Goal: Task Accomplishment & Management: Manage account settings

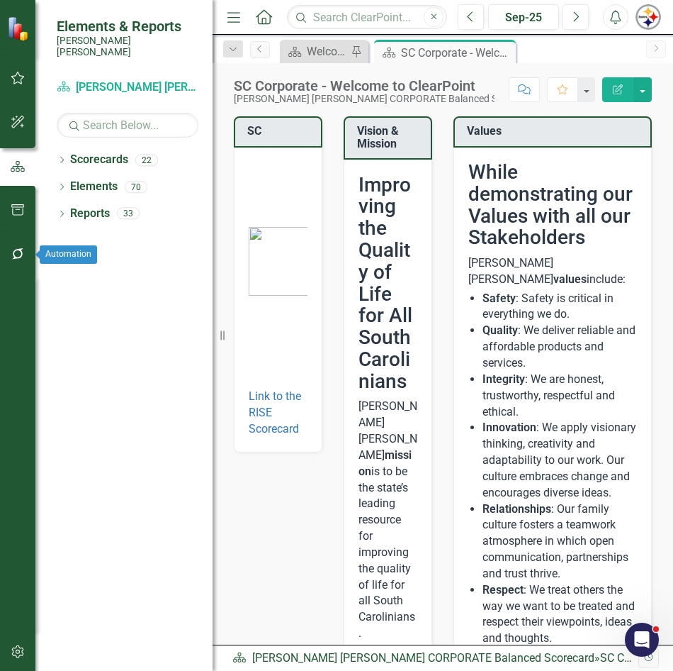
click at [11, 257] on icon "button" at bounding box center [18, 253] width 15 height 11
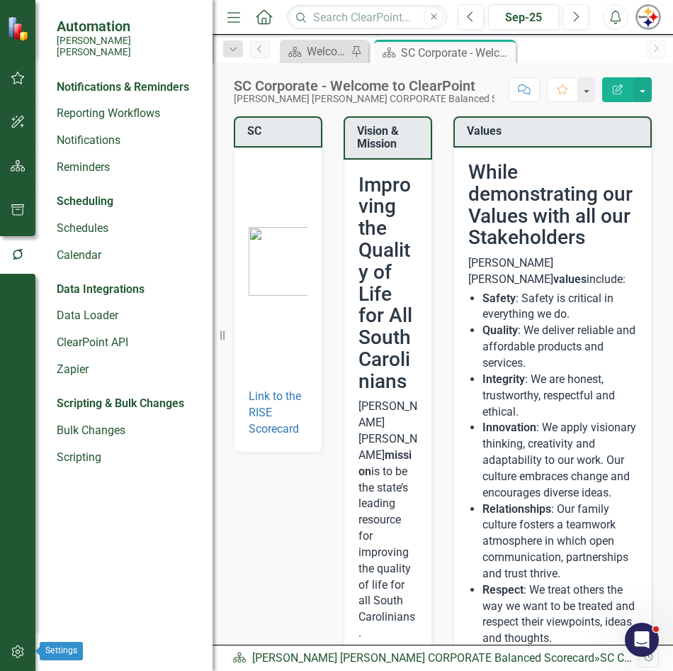
click at [16, 653] on icon "button" at bounding box center [18, 651] width 15 height 11
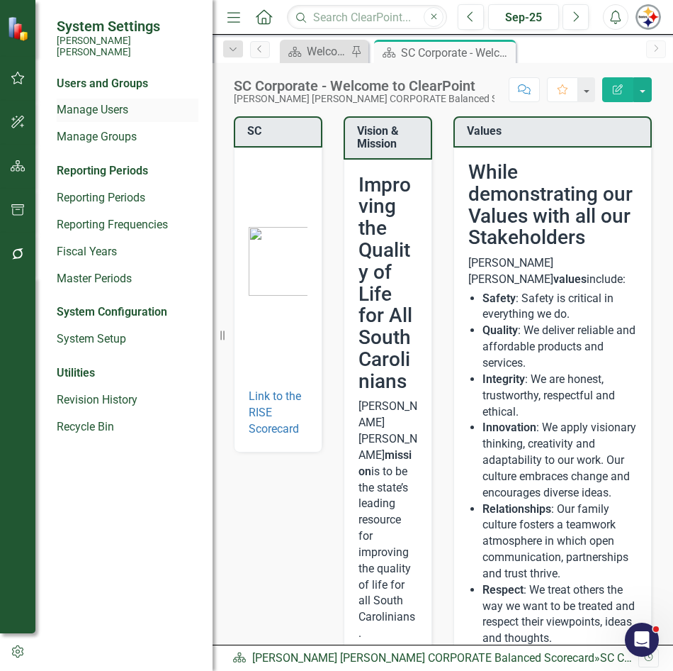
click at [79, 102] on link "Manage Users" at bounding box center [128, 110] width 142 height 16
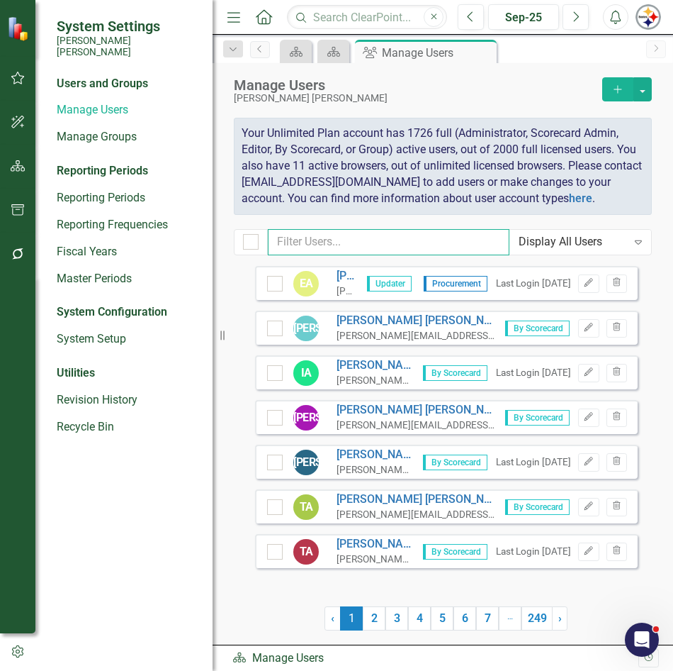
click at [362, 245] on input "text" at bounding box center [389, 242] width 242 height 26
type input "[PERSON_NAME]"
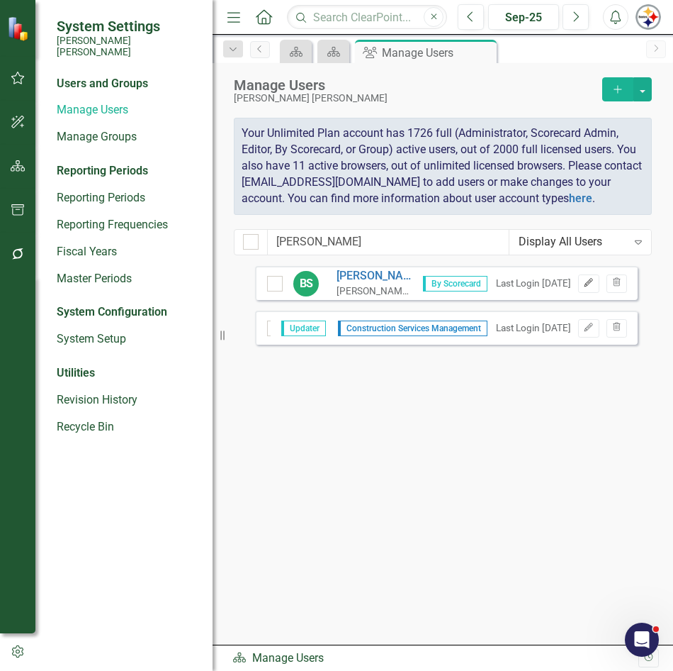
click at [582, 285] on button "Edit" at bounding box center [588, 283] width 21 height 18
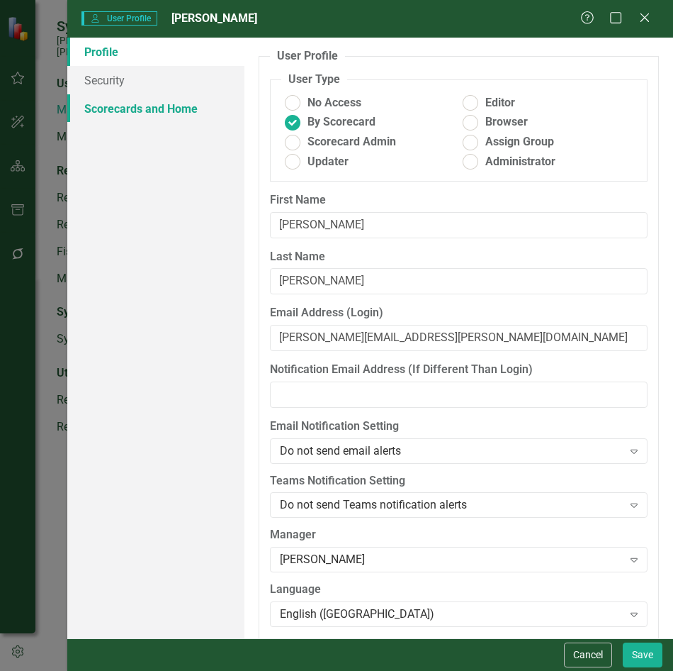
click at [185, 116] on link "Scorecards and Home" at bounding box center [155, 108] width 177 height 28
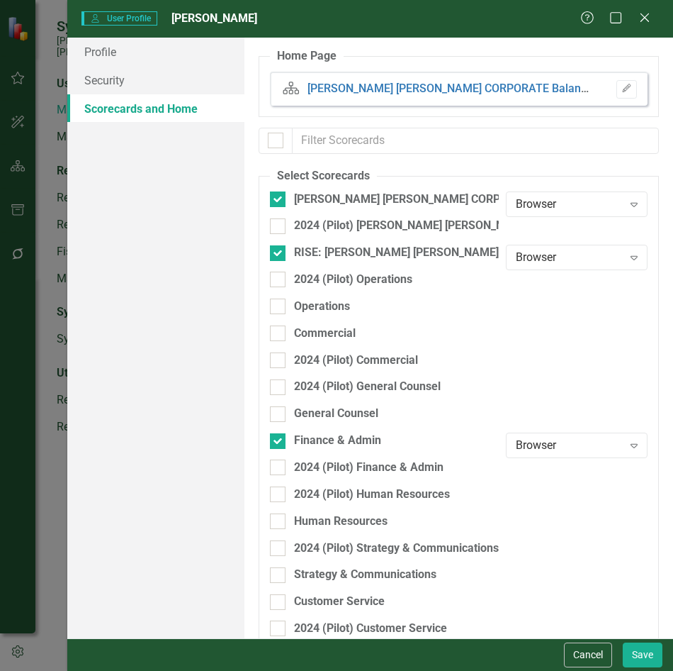
checkbox input "false"
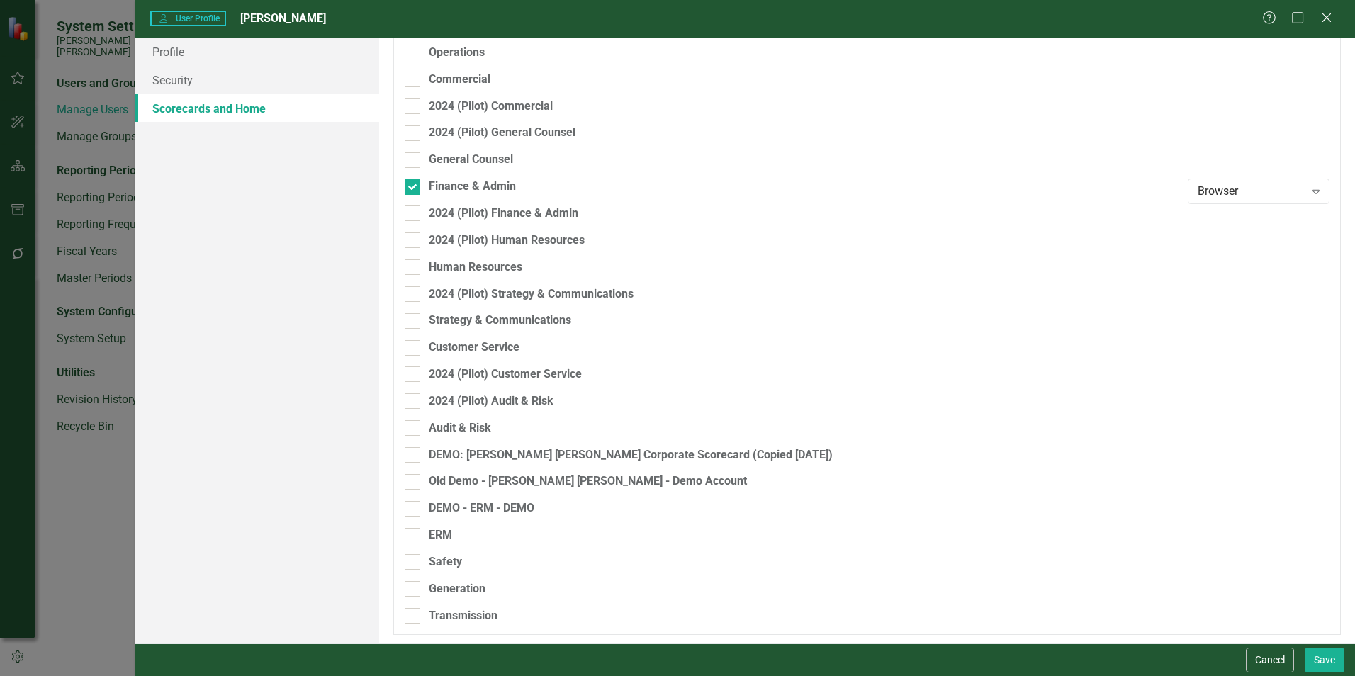
scroll to position [256, 0]
click at [673, 656] on button "Cancel" at bounding box center [1270, 660] width 48 height 25
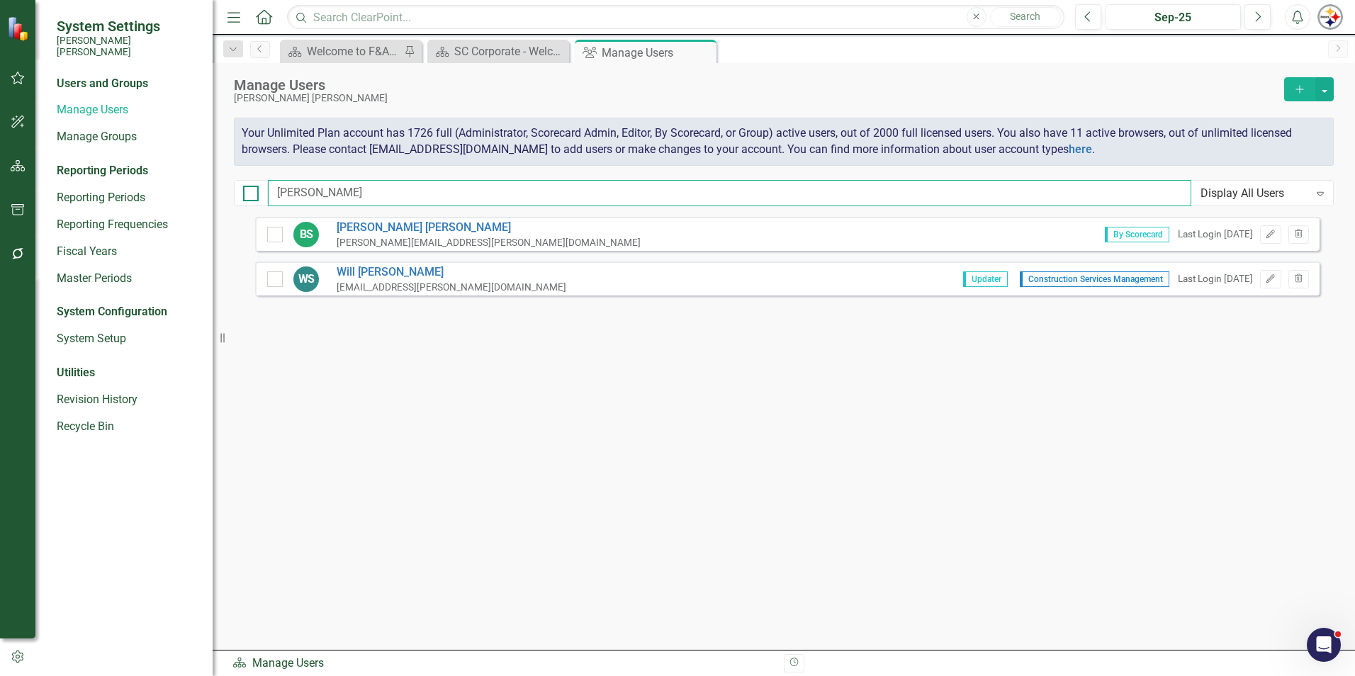
drag, startPoint x: 330, startPoint y: 189, endPoint x: 253, endPoint y: 190, distance: 76.6
click at [253, 190] on div "[PERSON_NAME] Display All Users Expand" at bounding box center [784, 193] width 1100 height 26
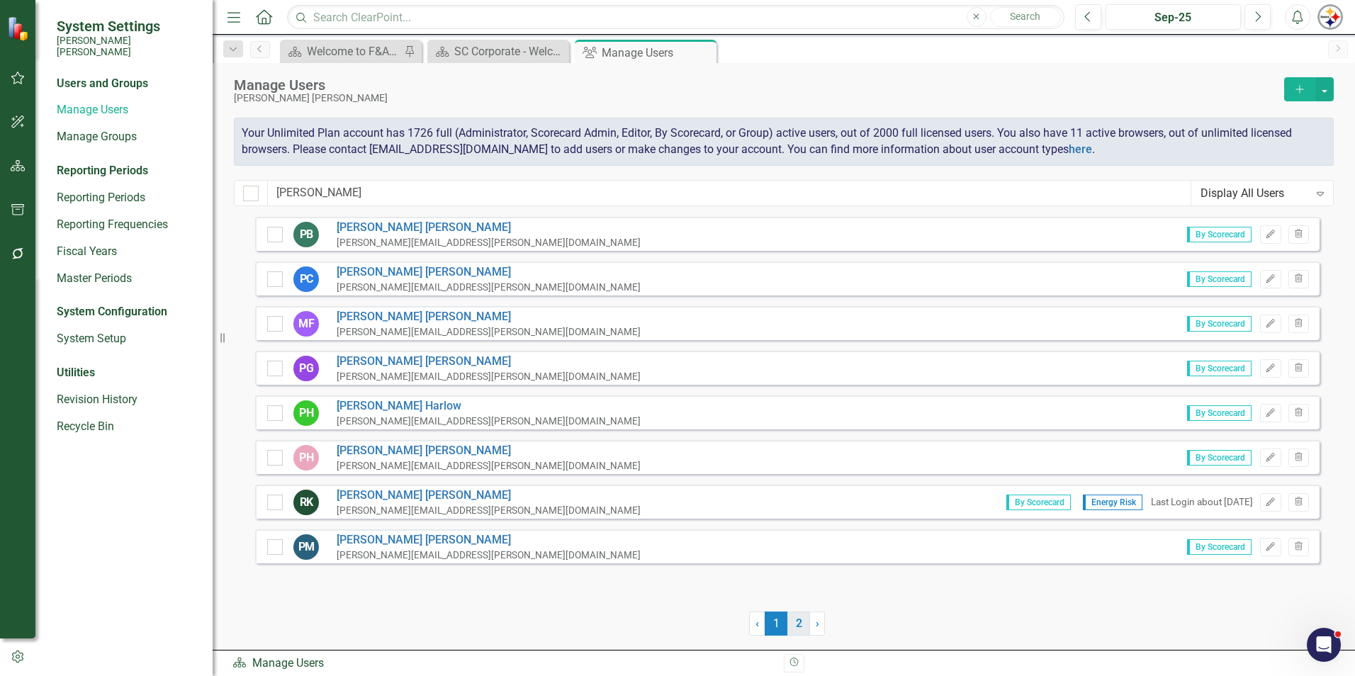
click at [673, 620] on link "2" at bounding box center [799, 624] width 23 height 24
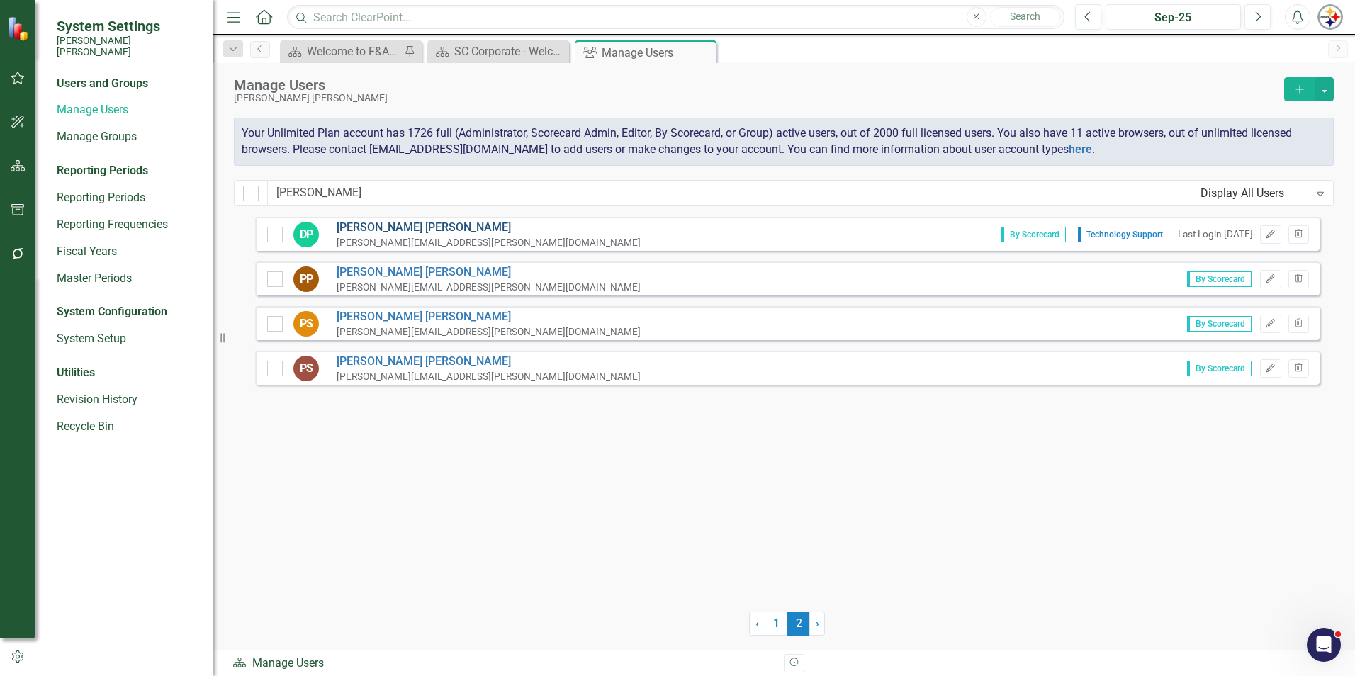
click at [411, 231] on link "[PERSON_NAME]" at bounding box center [489, 228] width 304 height 16
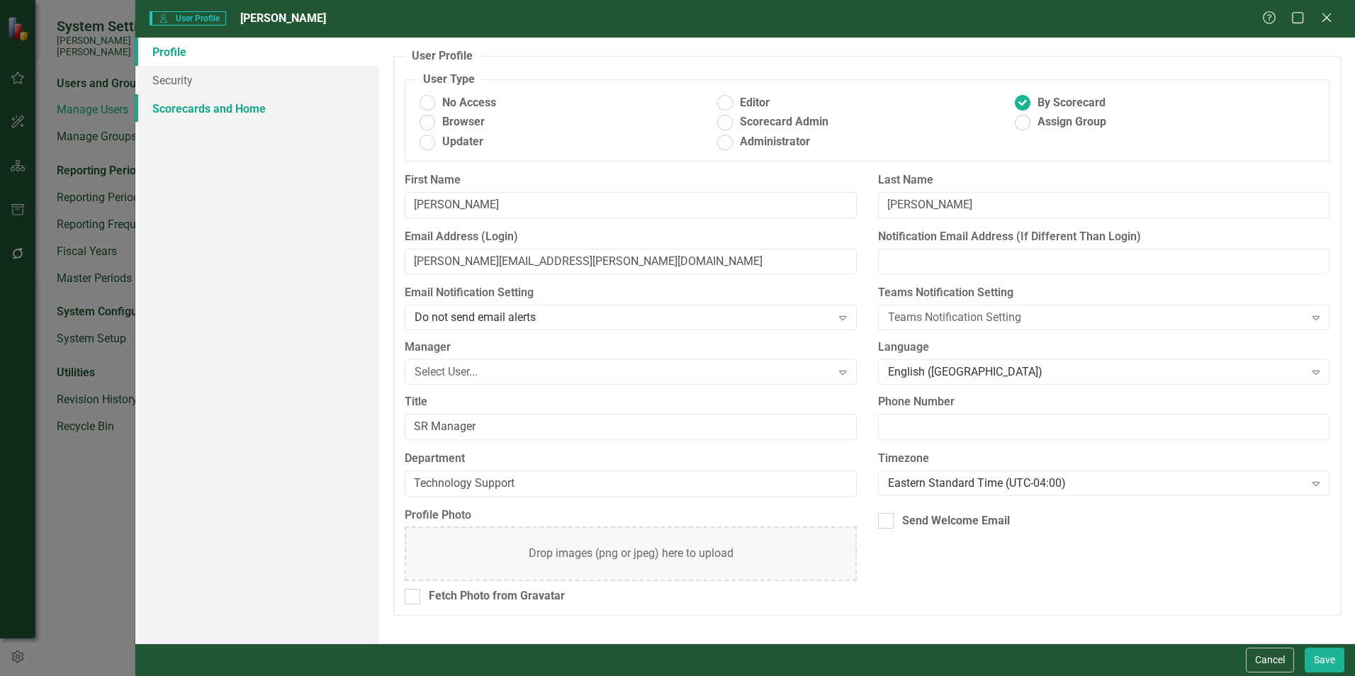
click at [242, 116] on link "Scorecards and Home" at bounding box center [257, 108] width 244 height 28
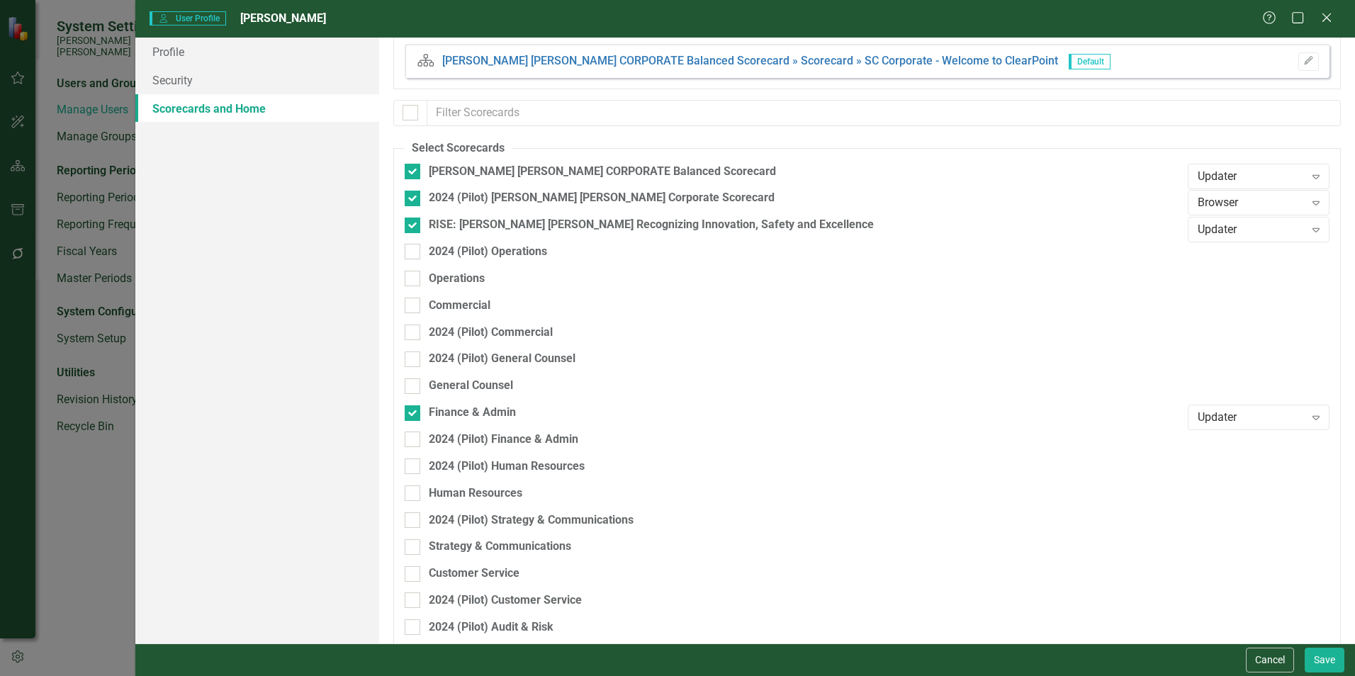
scroll to position [0, 0]
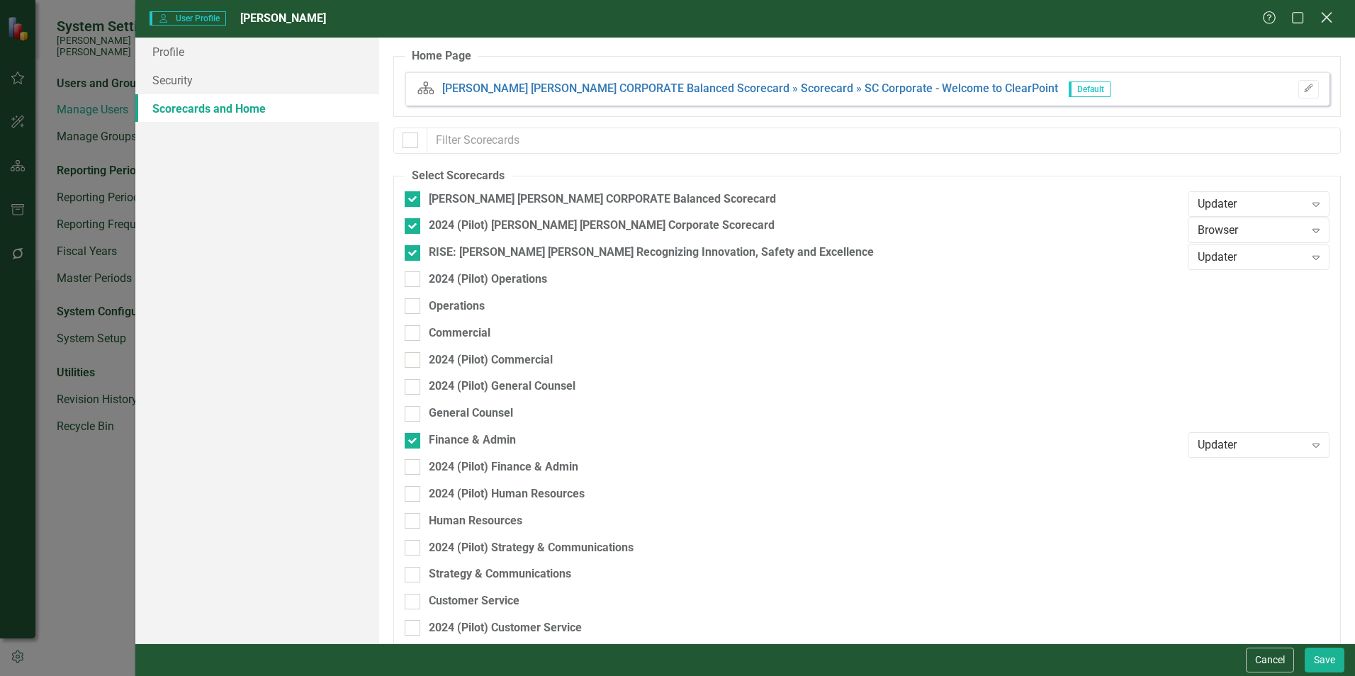
click at [673, 12] on icon "Close" at bounding box center [1327, 17] width 18 height 13
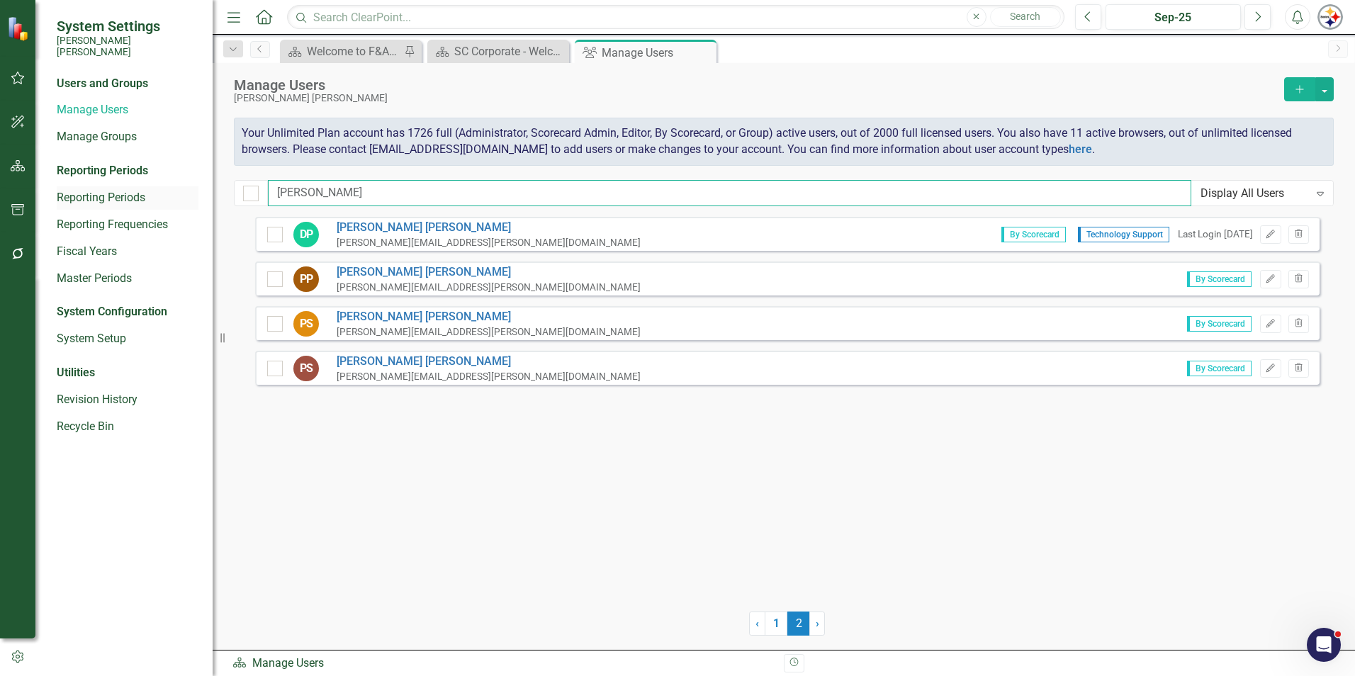
drag, startPoint x: 319, startPoint y: 199, endPoint x: 182, endPoint y: 179, distance: 138.2
click at [182, 179] on div "System Settings [PERSON_NAME] [PERSON_NAME] Users and Groups Manage Users Manag…" at bounding box center [677, 338] width 1355 height 676
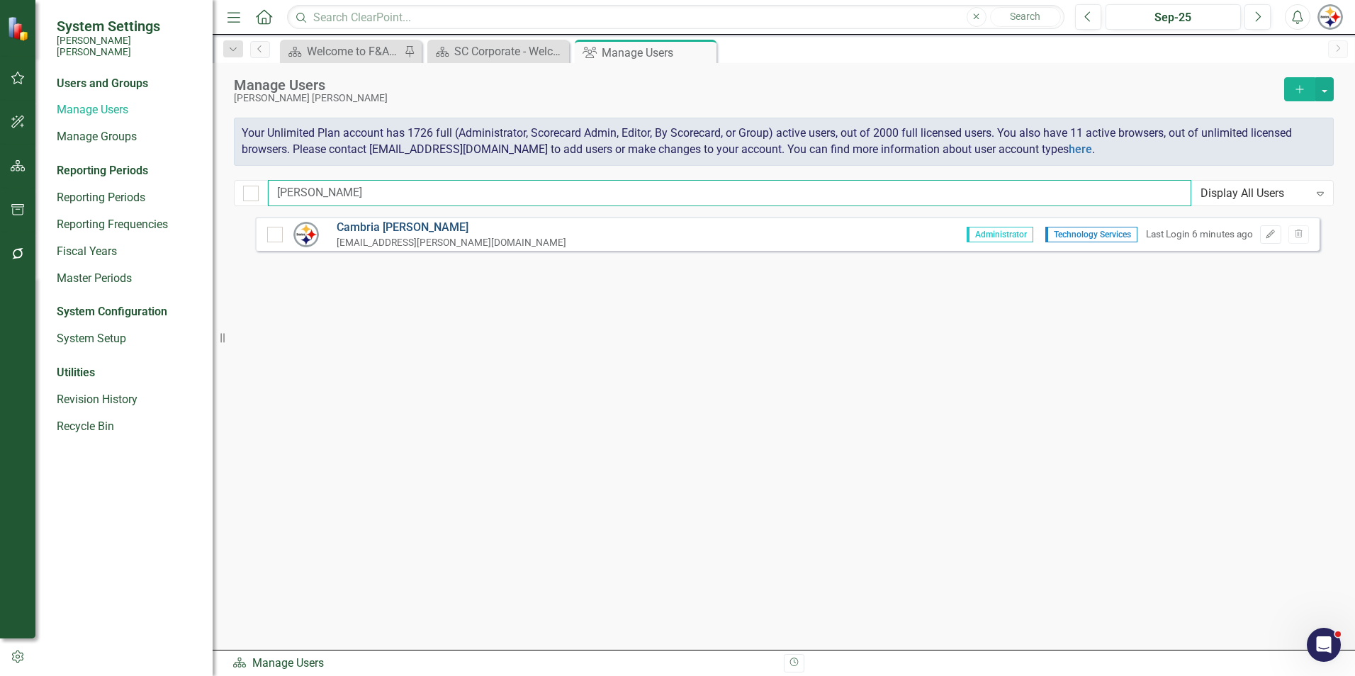
type input "[PERSON_NAME]"
click at [403, 232] on link "[PERSON_NAME]" at bounding box center [452, 228] width 230 height 16
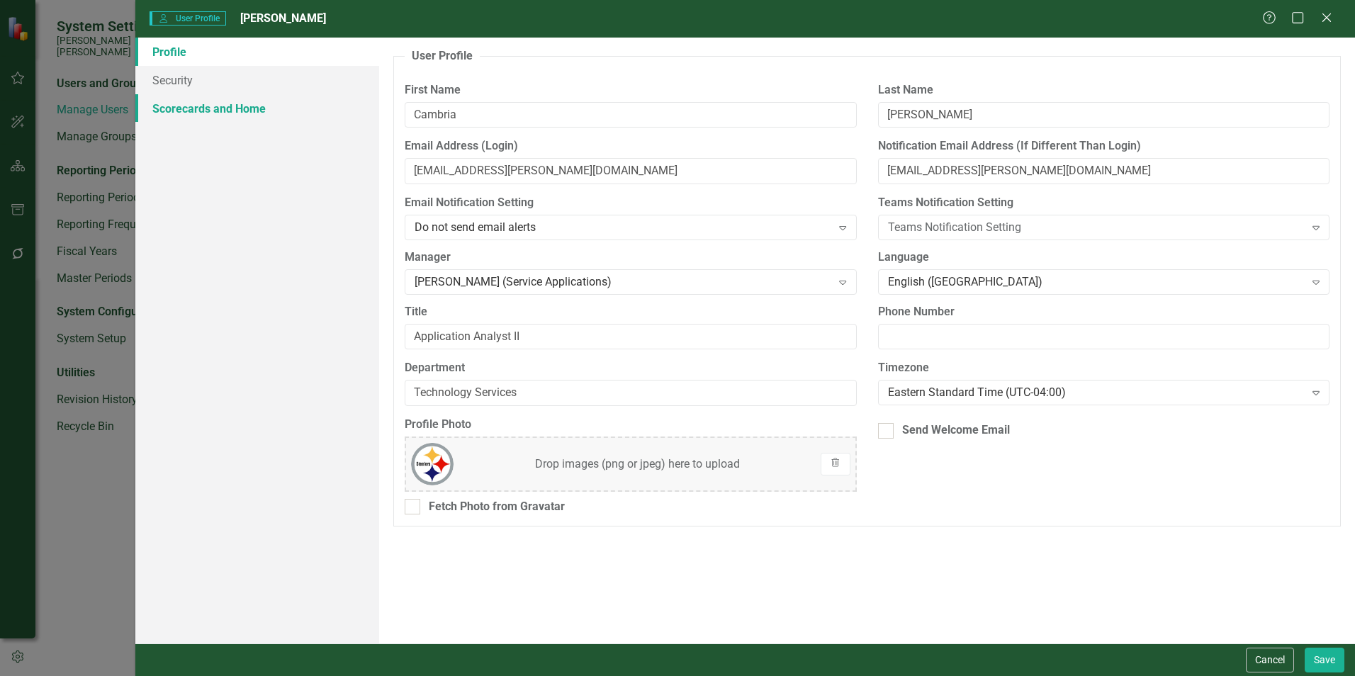
click at [224, 116] on link "Scorecards and Home" at bounding box center [257, 108] width 244 height 28
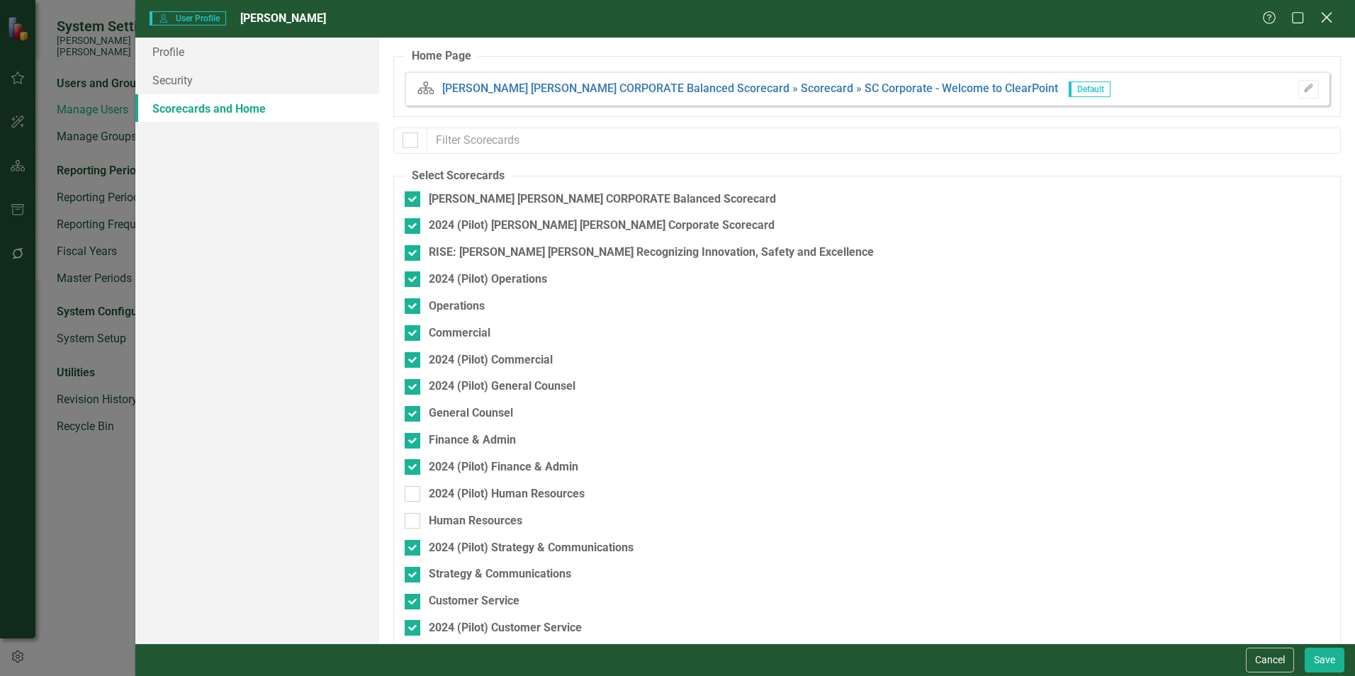
click at [673, 17] on icon "Close" at bounding box center [1327, 17] width 18 height 13
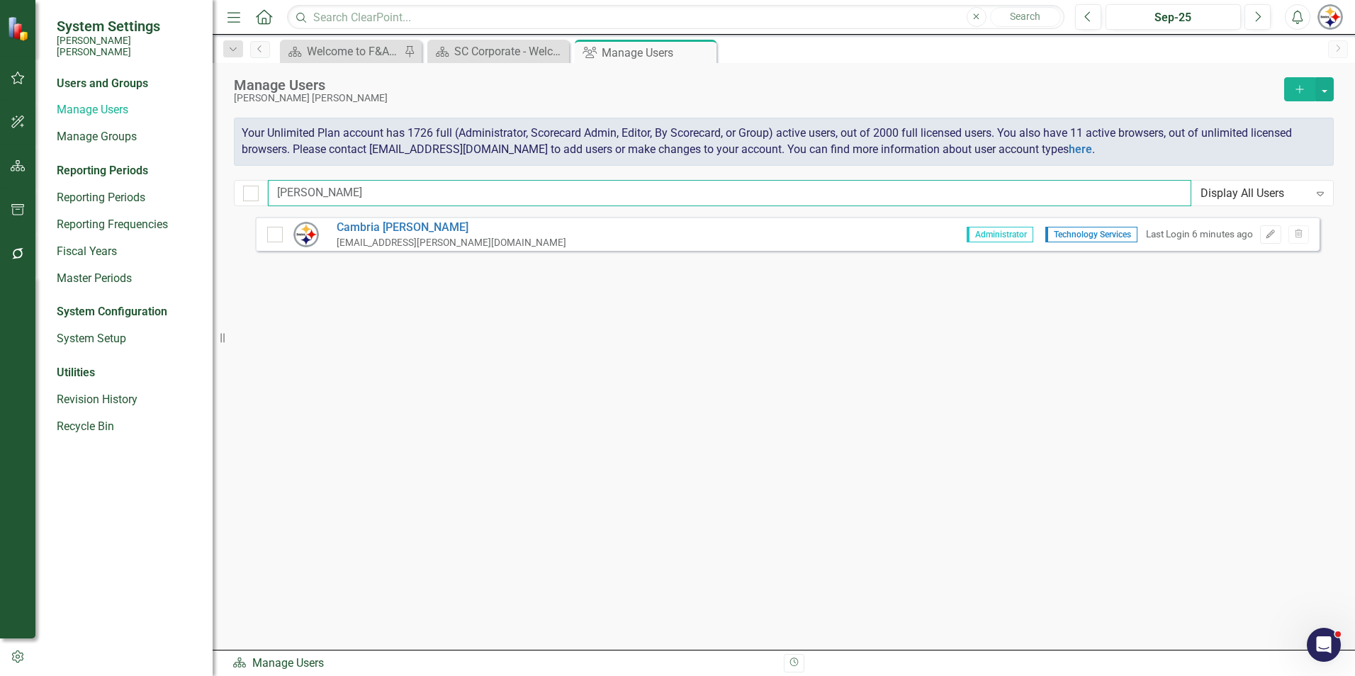
drag, startPoint x: 388, startPoint y: 191, endPoint x: 219, endPoint y: 190, distance: 169.4
click at [219, 190] on div "System Settings [PERSON_NAME] [PERSON_NAME] Users and Groups Manage Users Manag…" at bounding box center [677, 338] width 1355 height 676
type input "[PERSON_NAME]"
click at [407, 228] on link "[PERSON_NAME]" at bounding box center [452, 228] width 230 height 16
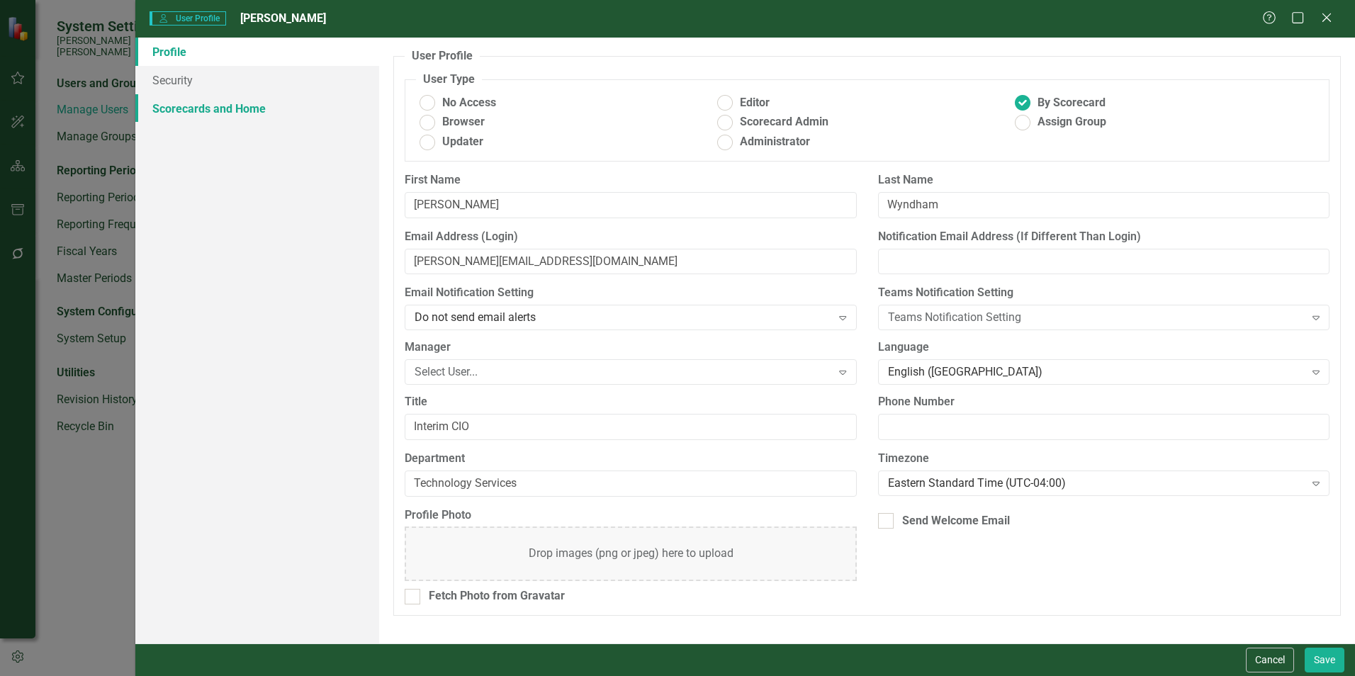
click at [234, 108] on link "Scorecards and Home" at bounding box center [257, 108] width 244 height 28
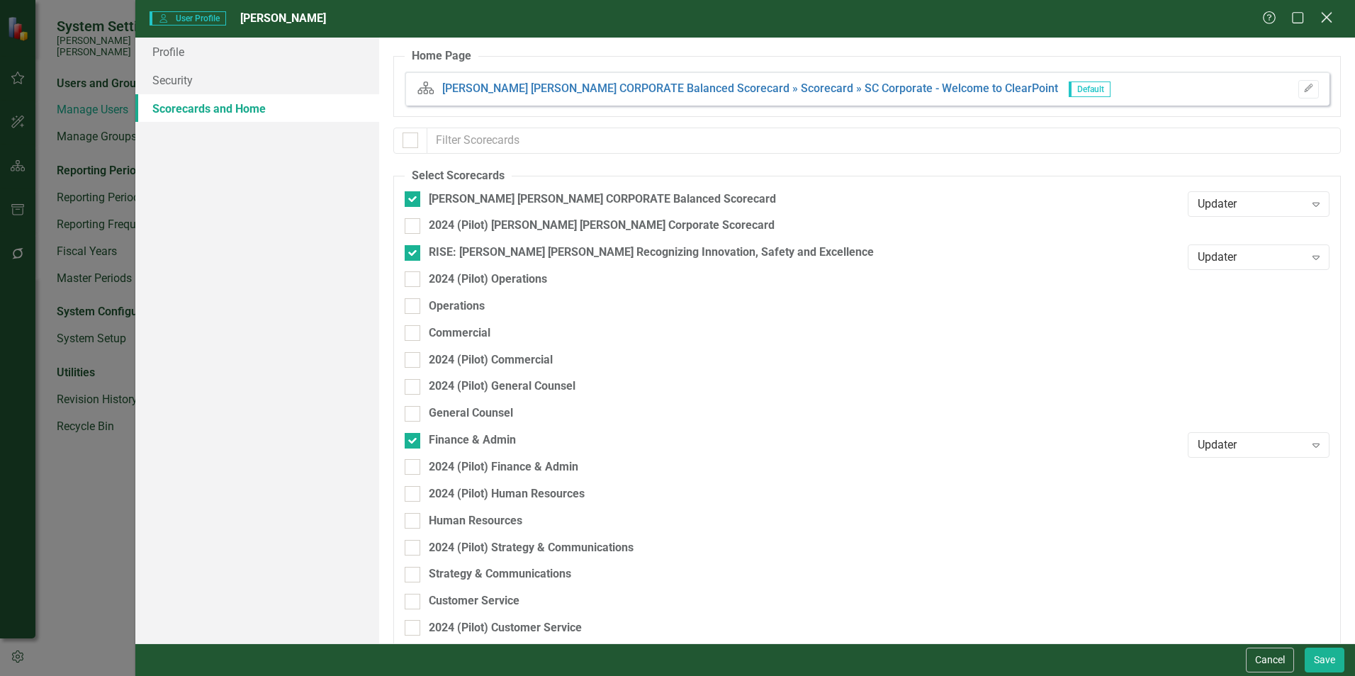
click at [673, 18] on icon at bounding box center [1326, 17] width 11 height 11
